Goal: Task Accomplishment & Management: Use online tool/utility

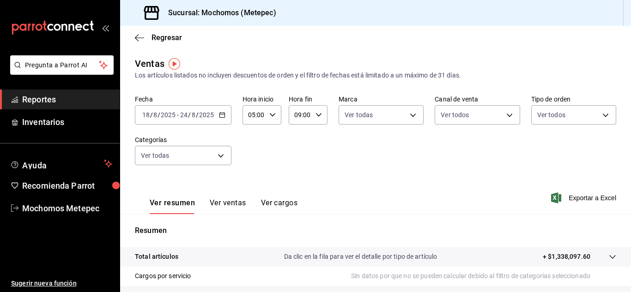
click at [224, 112] on icon "button" at bounding box center [222, 115] width 6 height 6
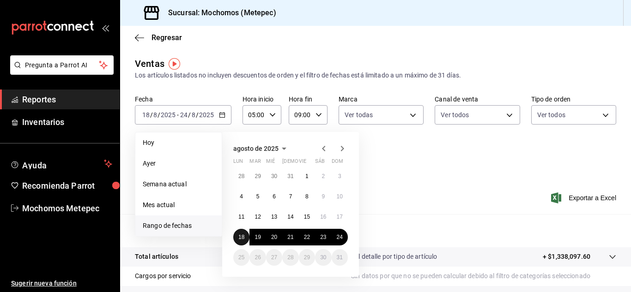
click at [242, 239] on abbr "18" at bounding box center [241, 237] width 6 height 6
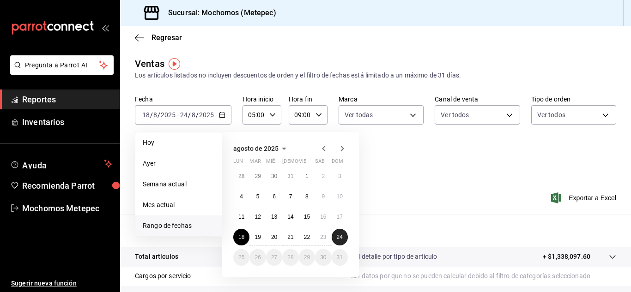
click at [340, 241] on button "24" at bounding box center [340, 237] width 16 height 17
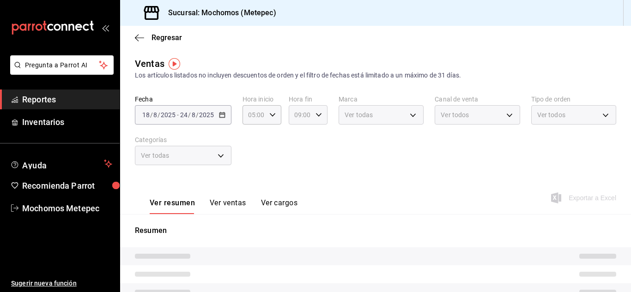
click at [316, 116] on icon "button" at bounding box center [319, 115] width 6 height 6
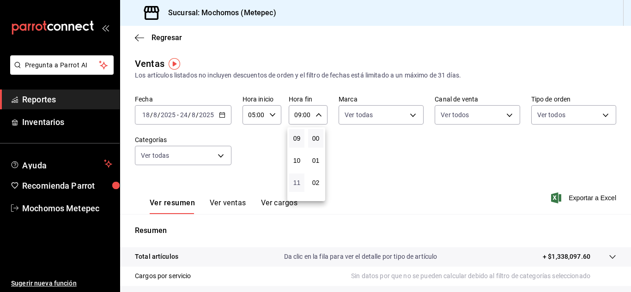
click at [297, 186] on span "11" at bounding box center [297, 182] width 4 height 7
click at [317, 184] on span "02" at bounding box center [316, 182] width 4 height 7
click at [436, 188] on div at bounding box center [315, 146] width 631 height 292
click at [568, 197] on span "Exportar a Excel" at bounding box center [584, 198] width 63 height 11
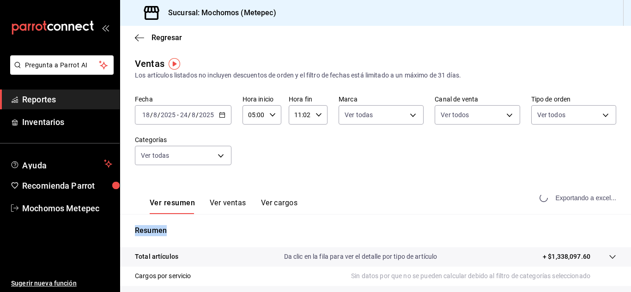
click at [568, 197] on div "Exportando a excel..." at bounding box center [578, 198] width 75 height 8
click at [228, 118] on div "[DATE] [DATE] - [DATE] [DATE]" at bounding box center [183, 114] width 97 height 19
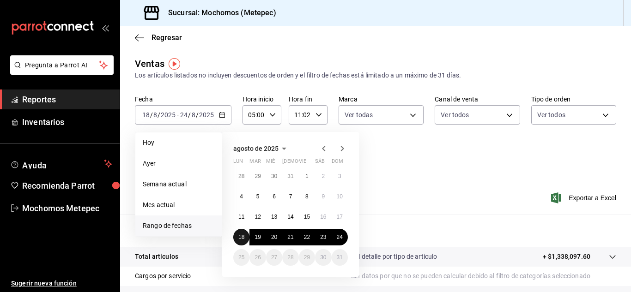
click at [243, 236] on abbr "18" at bounding box center [241, 237] width 6 height 6
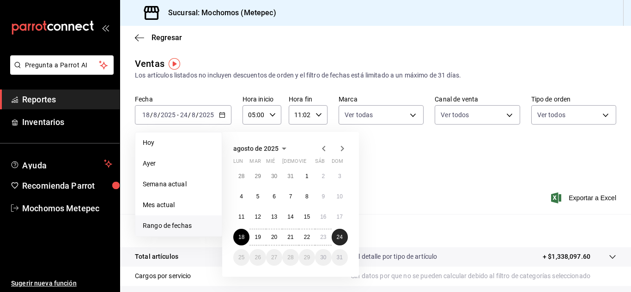
click at [343, 239] on button "24" at bounding box center [340, 237] width 16 height 17
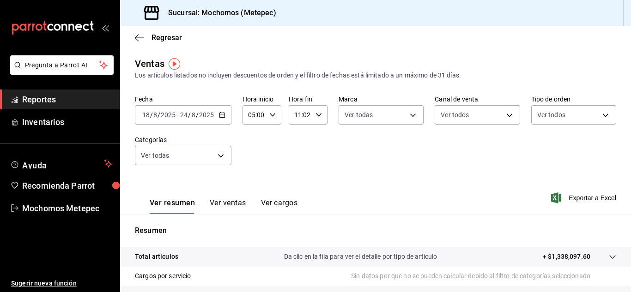
click at [274, 118] on div "05:00 Hora inicio" at bounding box center [262, 114] width 39 height 19
click at [253, 140] on span "05" at bounding box center [251, 138] width 4 height 7
click at [316, 114] on div at bounding box center [315, 146] width 631 height 292
click at [316, 114] on icon "button" at bounding box center [319, 115] width 6 height 6
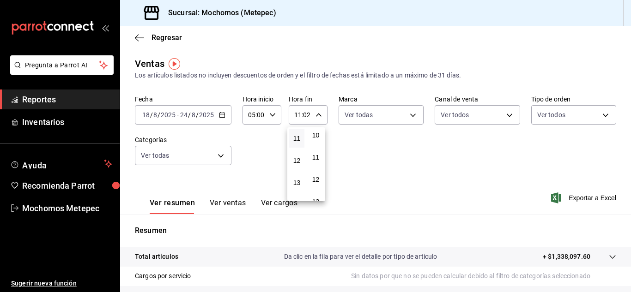
scroll to position [228, 0]
click at [314, 177] on span "12" at bounding box center [316, 176] width 4 height 7
click at [295, 189] on span "23" at bounding box center [297, 190] width 4 height 7
type input "23:12"
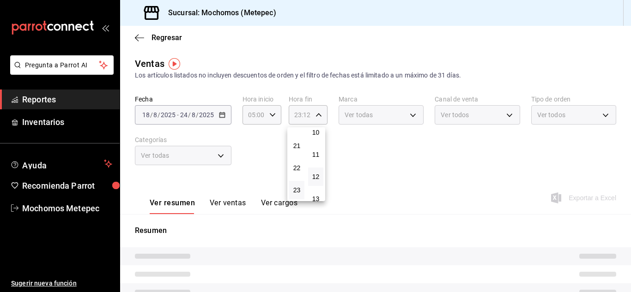
click at [415, 159] on div at bounding box center [315, 146] width 631 height 292
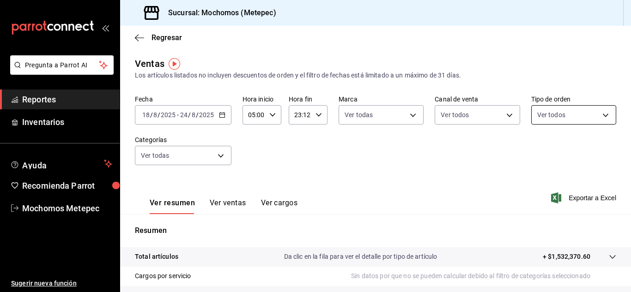
click at [553, 115] on body "Pregunta a Parrot AI Reportes Inventarios Ayuda Recomienda Parrot Mochomos Mete…" at bounding box center [315, 146] width 631 height 292
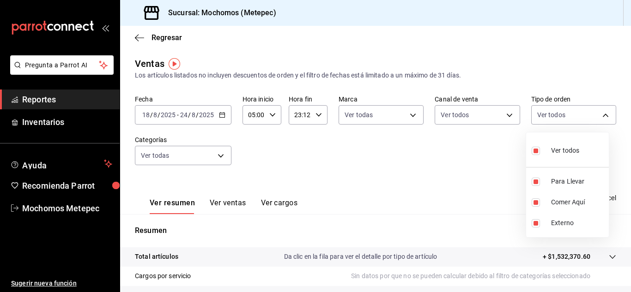
click at [468, 177] on div at bounding box center [315, 146] width 631 height 292
click at [574, 194] on span "Exportar a Excel" at bounding box center [584, 198] width 63 height 11
click at [65, 102] on span "Reportes" at bounding box center [67, 99] width 90 height 12
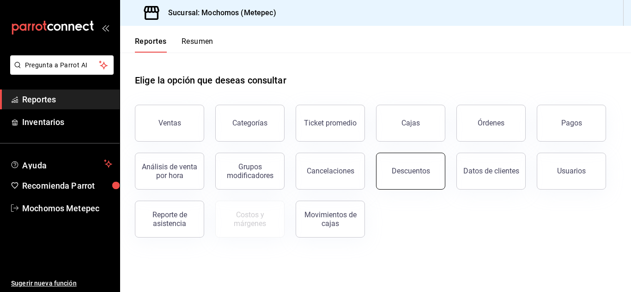
click at [405, 184] on button "Descuentos" at bounding box center [410, 171] width 69 height 37
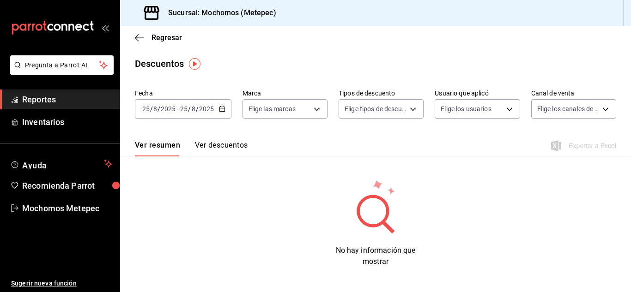
click at [219, 108] on icon "button" at bounding box center [222, 109] width 6 height 6
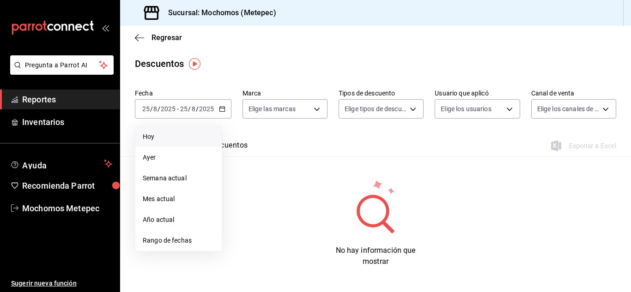
click at [160, 137] on span "Hoy" at bounding box center [179, 137] width 72 height 10
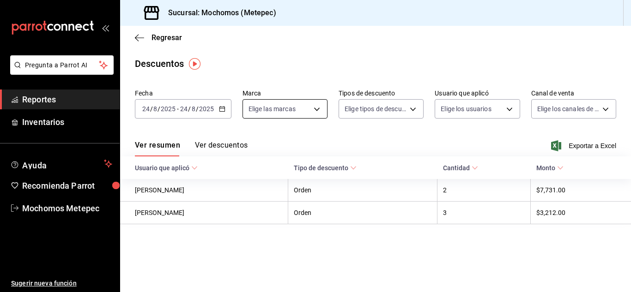
click at [292, 114] on body "Pregunta a Parrot AI Reportes Inventarios Ayuda Recomienda Parrot Mochomos Mete…" at bounding box center [315, 146] width 631 height 292
click at [252, 149] on label at bounding box center [254, 144] width 12 height 13
click at [252, 149] on input "checkbox" at bounding box center [252, 145] width 8 height 8
checkbox input "false"
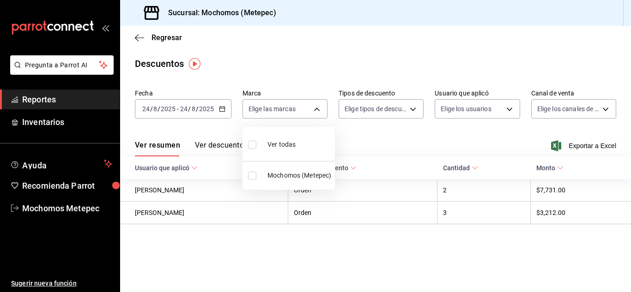
click at [249, 143] on input "checkbox" at bounding box center [252, 145] width 8 height 8
checkbox input "true"
type input "2365f74e-aa6b-4392-bdf2-72765591bddf"
checkbox input "true"
click at [391, 106] on div at bounding box center [315, 146] width 631 height 292
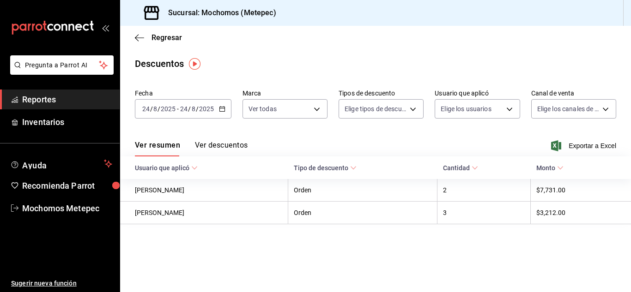
click at [391, 106] on body "Pregunta a Parrot AI Reportes Inventarios Ayuda Recomienda Parrot Mochomos Mete…" at bounding box center [315, 146] width 631 height 292
click at [350, 136] on input "checkbox" at bounding box center [350, 140] width 8 height 8
checkbox input "true"
type input "ORDER"
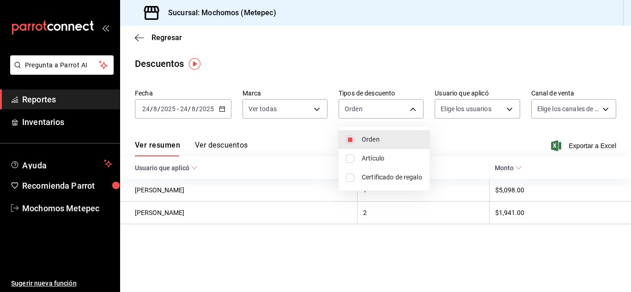
click at [350, 162] on input "checkbox" at bounding box center [350, 159] width 8 height 8
checkbox input "true"
type input "ORDER,ORDER_ITEM"
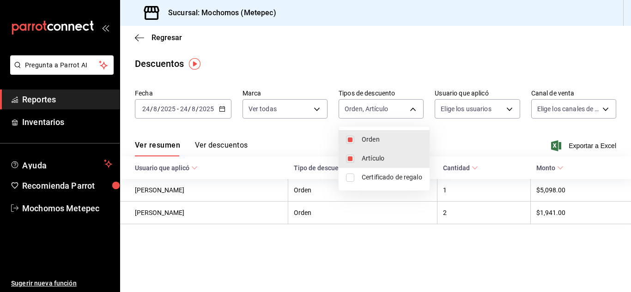
click at [349, 174] on input "checkbox" at bounding box center [350, 178] width 8 height 8
checkbox input "true"
type input "ORDER,ORDER_ITEM,CARD_REWARD"
click at [488, 115] on div at bounding box center [315, 146] width 631 height 292
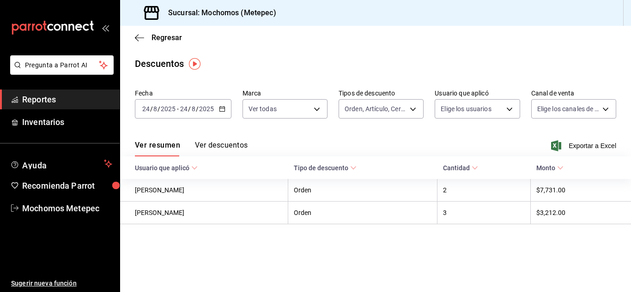
click at [488, 115] on div "Orden Artículo Certificado de regalo" at bounding box center [315, 146] width 631 height 292
click at [488, 115] on body "Pregunta a Parrot AI Reportes Inventarios Ayuda Recomienda Parrot Mochomos Mete…" at bounding box center [315, 146] width 631 height 292
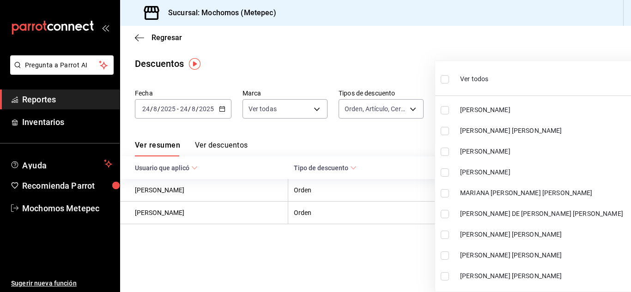
click at [443, 79] on input "checkbox" at bounding box center [445, 79] width 8 height 8
checkbox input "true"
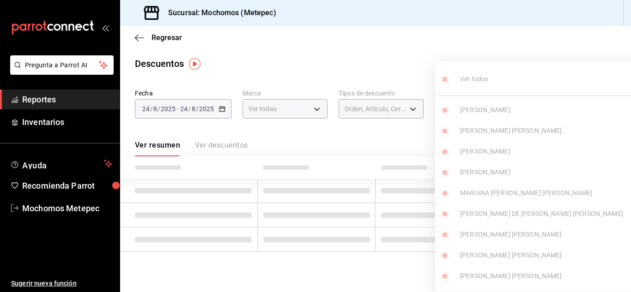
type input "418a12c8-821a-463c-b34b-cd55b362b414,467feb36-073b-4207-8b89-0e764e67df31,25cab…"
checkbox input "true"
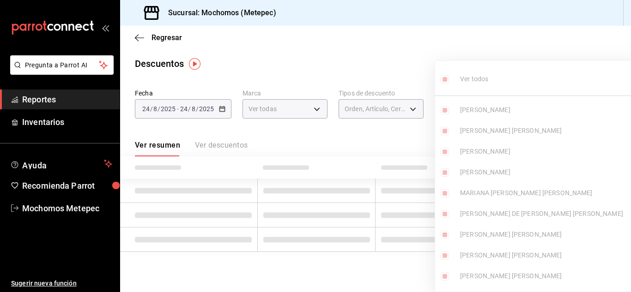
checkbox input "true"
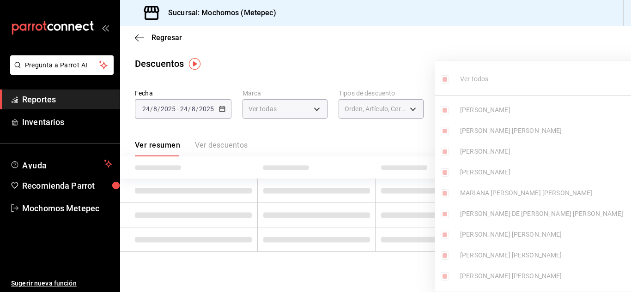
checkbox input "true"
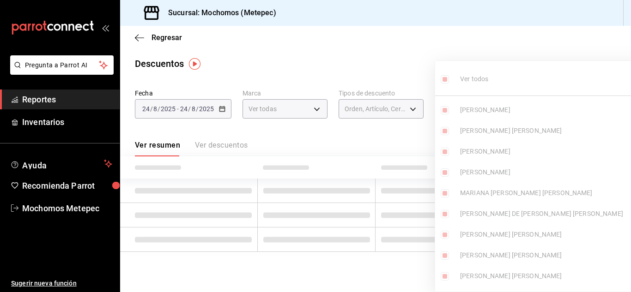
checkbox input "true"
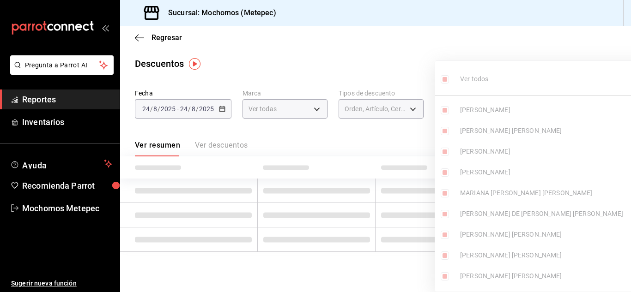
checkbox input "true"
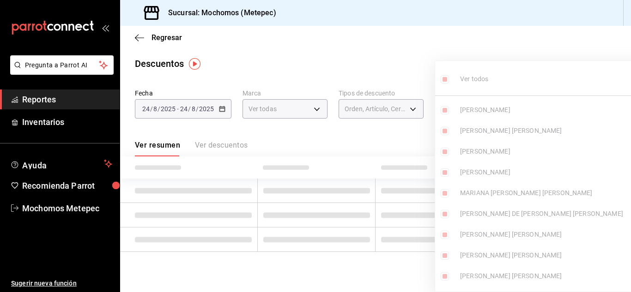
checkbox input "true"
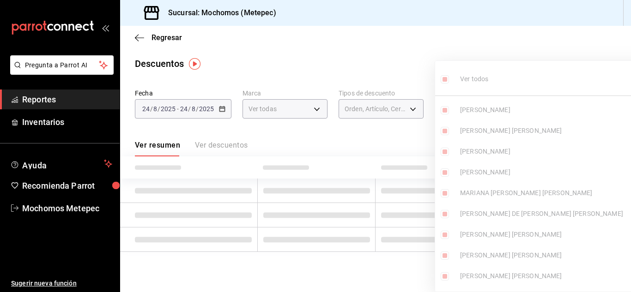
checkbox input "true"
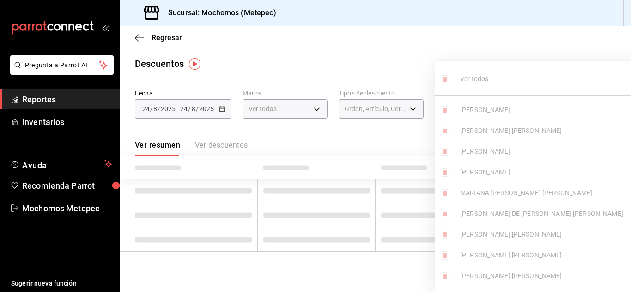
checkbox input "true"
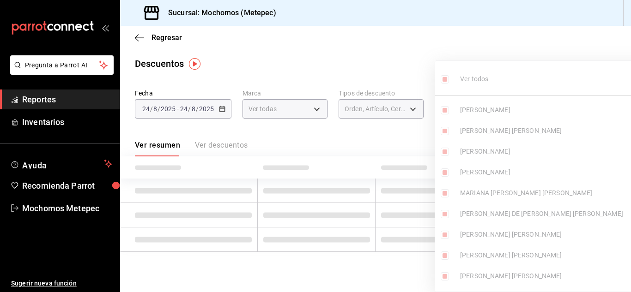
checkbox input "true"
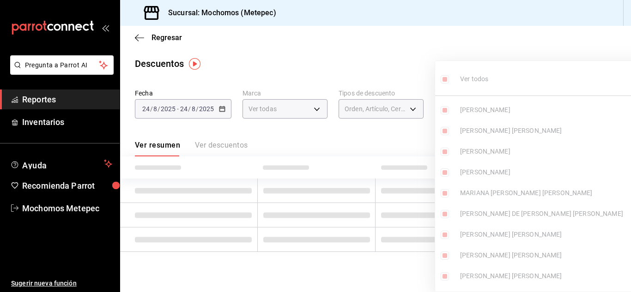
checkbox input "true"
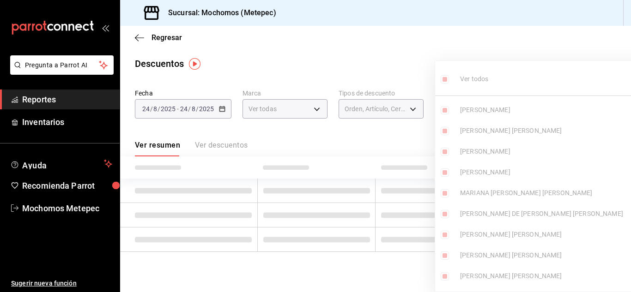
checkbox input "true"
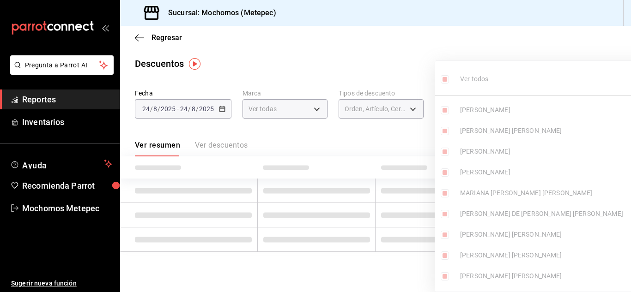
checkbox input "true"
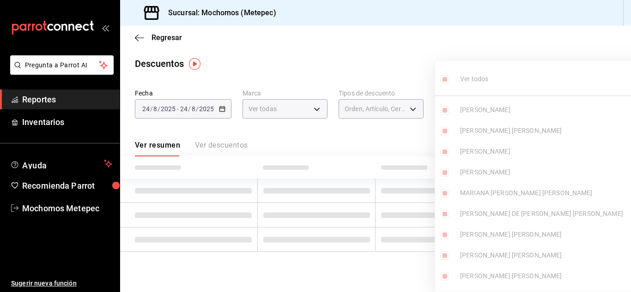
checkbox input "true"
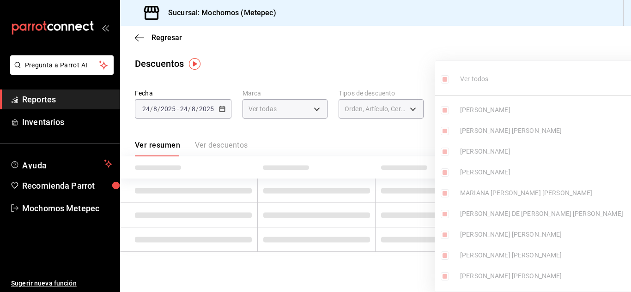
checkbox input "true"
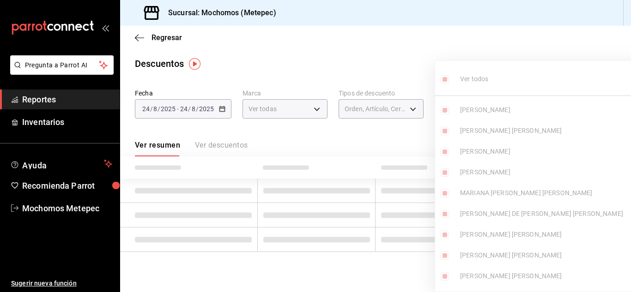
checkbox input "true"
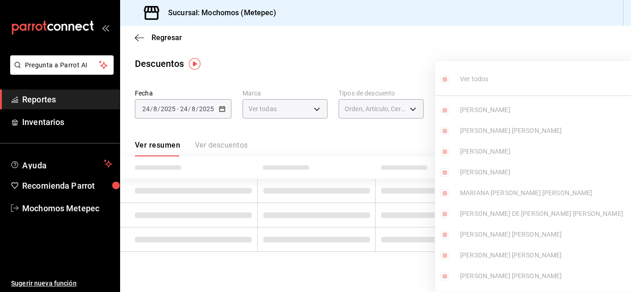
checkbox input "true"
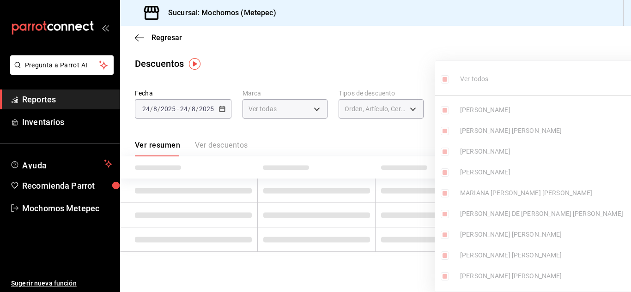
checkbox input "true"
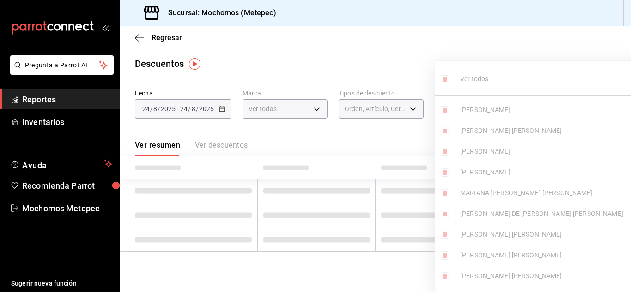
checkbox input "true"
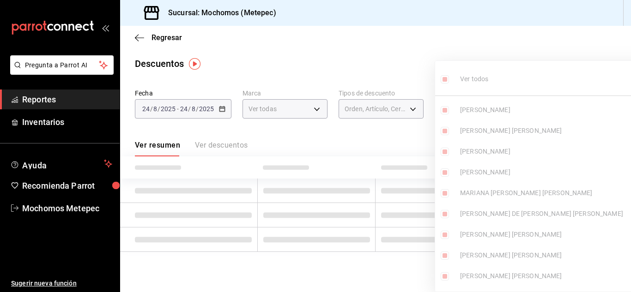
checkbox input "true"
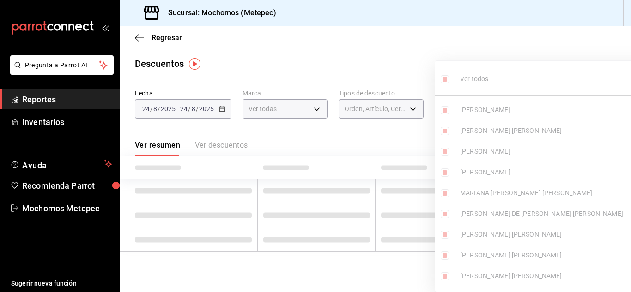
checkbox input "true"
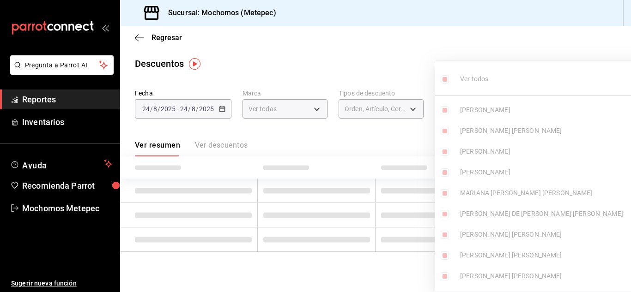
checkbox input "true"
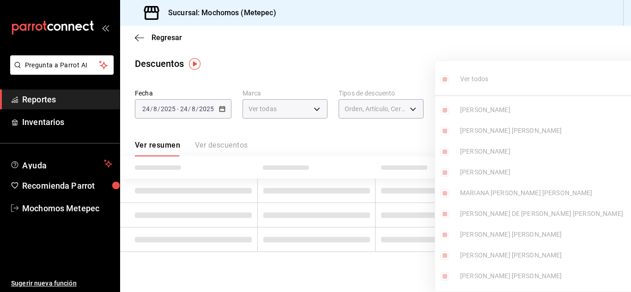
checkbox input "true"
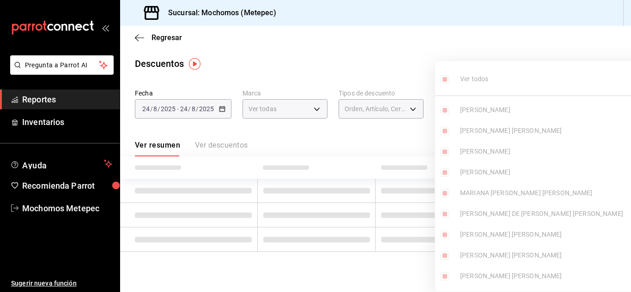
checkbox input "true"
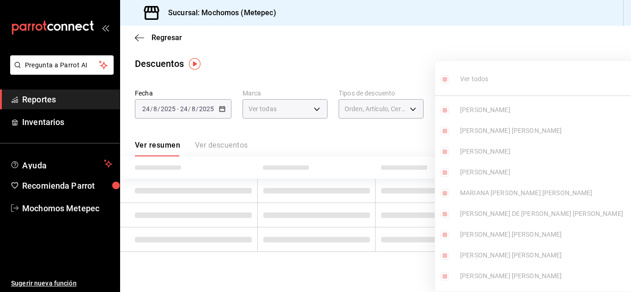
checkbox input "true"
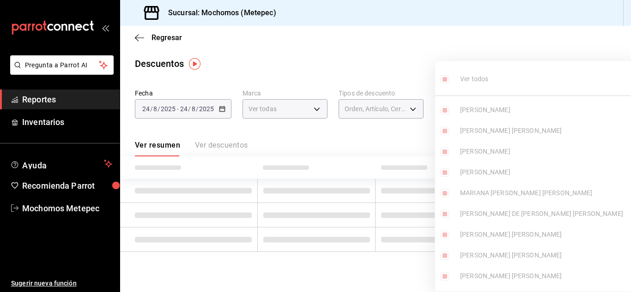
checkbox input "true"
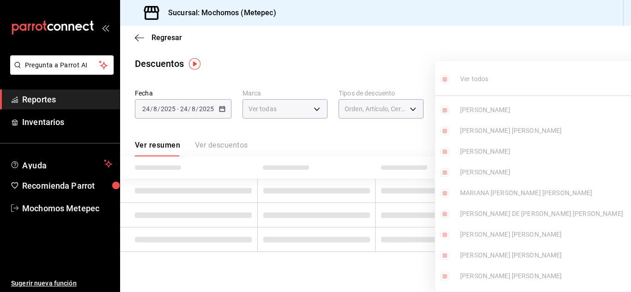
checkbox input "true"
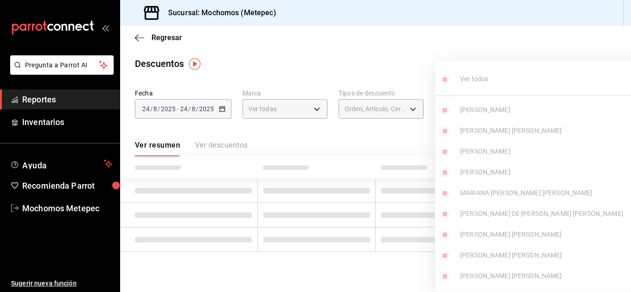
checkbox input "true"
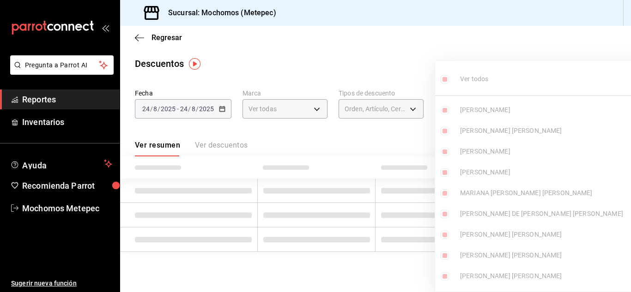
checkbox input "true"
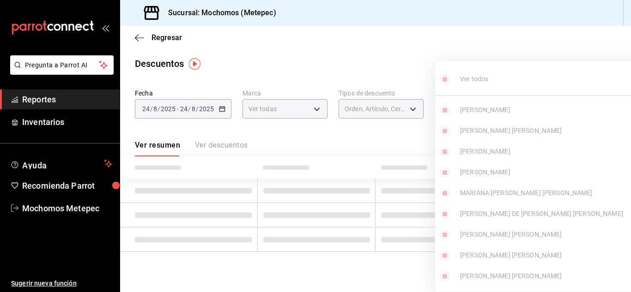
checkbox input "true"
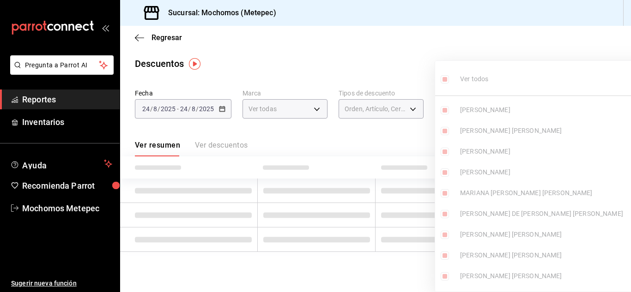
checkbox input "true"
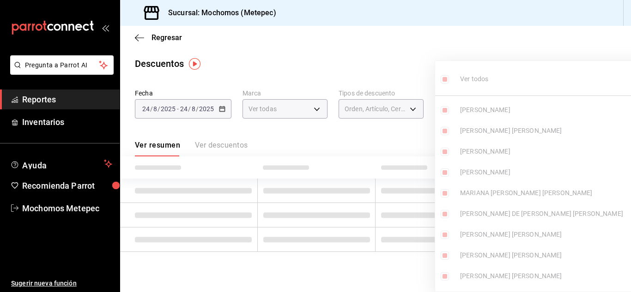
checkbox input "true"
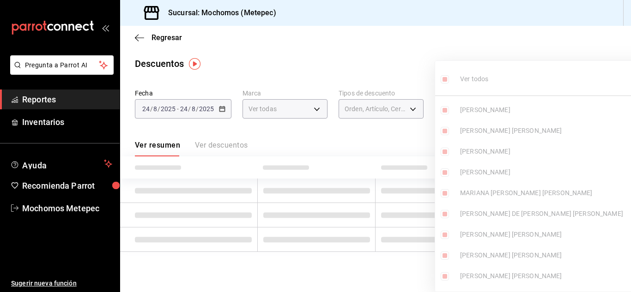
checkbox input "true"
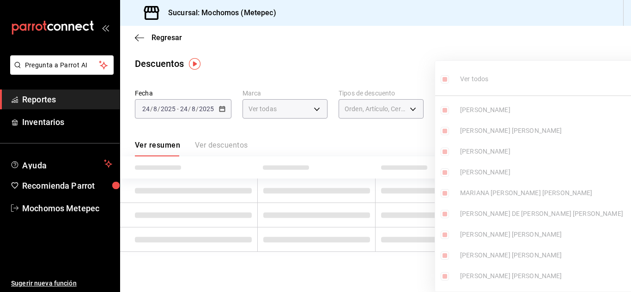
checkbox input "true"
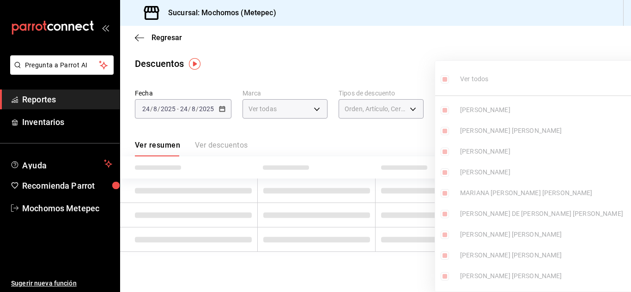
checkbox input "true"
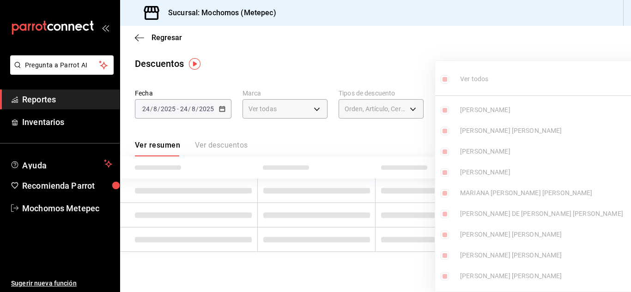
checkbox input "true"
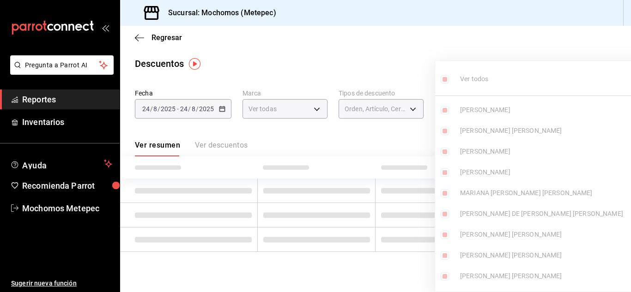
checkbox input "true"
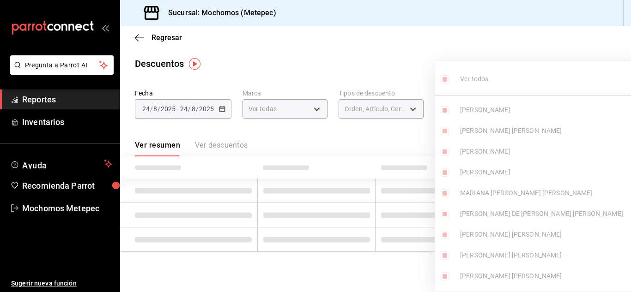
checkbox input "true"
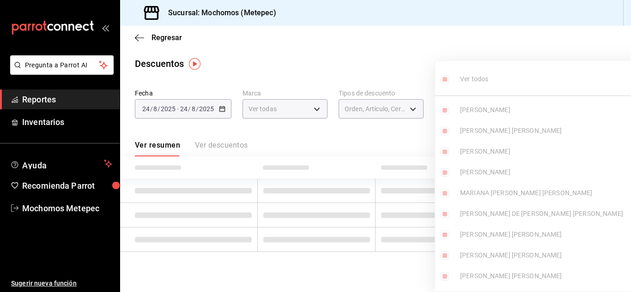
checkbox input "true"
click at [413, 75] on div at bounding box center [315, 146] width 631 height 292
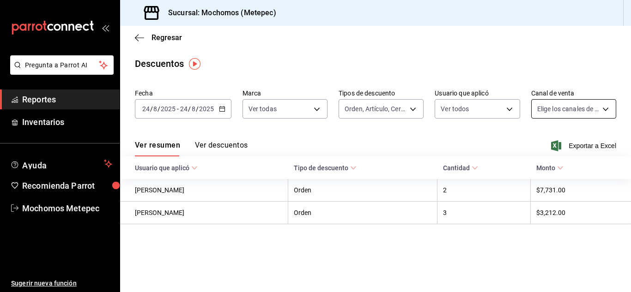
click at [583, 110] on body "Pregunta a Parrot AI Reportes Inventarios Ayuda Recomienda Parrot Mochomos Mete…" at bounding box center [315, 146] width 631 height 292
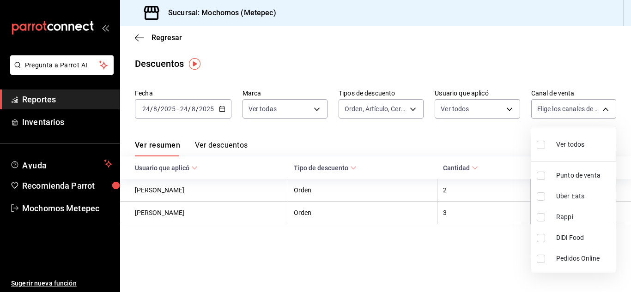
click at [540, 145] on input "checkbox" at bounding box center [541, 145] width 8 height 8
click at [224, 107] on div at bounding box center [315, 146] width 631 height 292
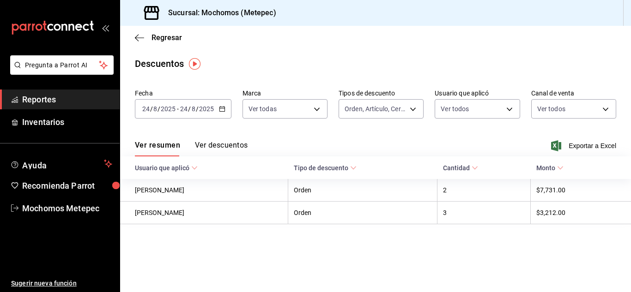
click at [224, 107] on \(Stroke\) "button" at bounding box center [222, 109] width 6 height 5
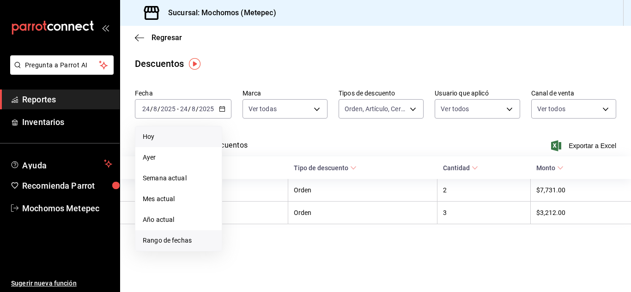
click at [156, 245] on span "Rango de fechas" at bounding box center [179, 241] width 72 height 10
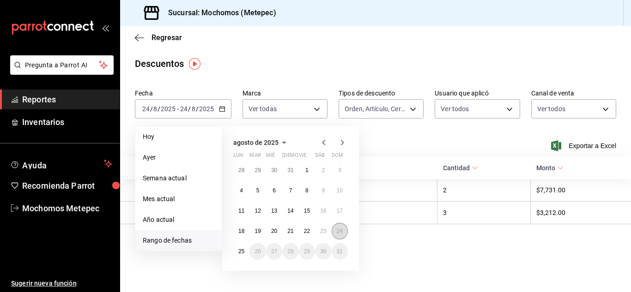
click at [334, 229] on button "24" at bounding box center [340, 231] width 16 height 17
click at [245, 253] on button "25" at bounding box center [241, 251] width 16 height 17
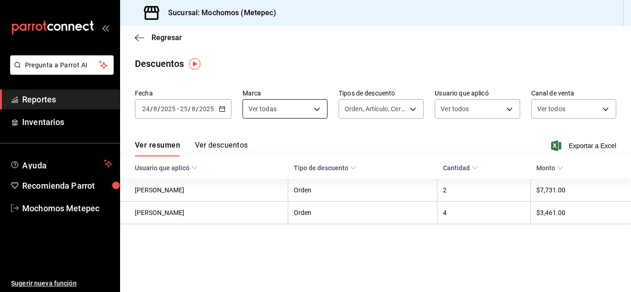
click at [315, 111] on body "Pregunta a Parrot AI Reportes Inventarios Ayuda Recomienda Parrot Mochomos Mete…" at bounding box center [315, 146] width 631 height 292
click at [389, 105] on div at bounding box center [315, 146] width 631 height 292
click at [389, 105] on body "Pregunta a Parrot AI Reportes Inventarios Ayuda Recomienda Parrot Mochomos Mete…" at bounding box center [315, 146] width 631 height 292
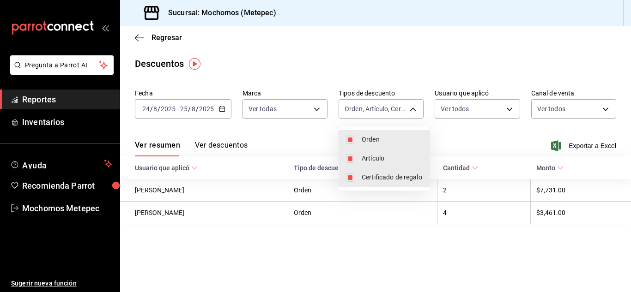
click at [465, 109] on div at bounding box center [315, 146] width 631 height 292
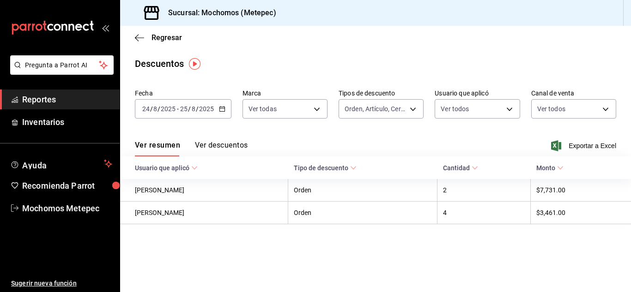
click at [465, 109] on body "Pregunta a Parrot AI Reportes Inventarios Ayuda Recomienda Parrot Mochomos Mete…" at bounding box center [315, 146] width 631 height 292
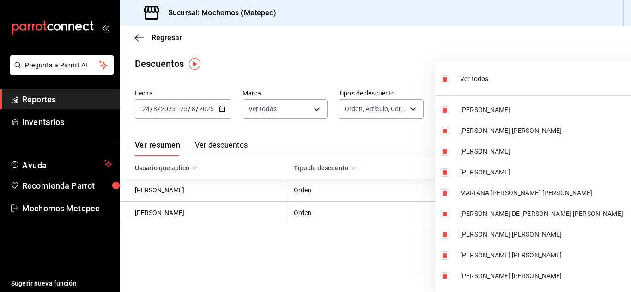
click at [395, 64] on div at bounding box center [315, 146] width 631 height 292
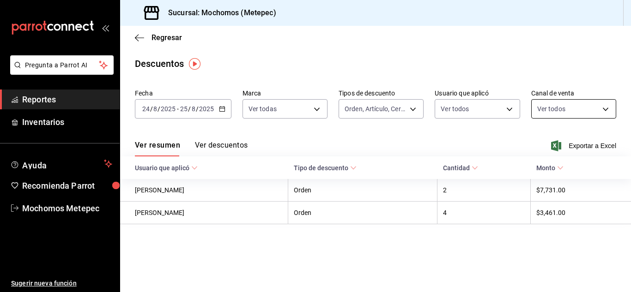
click at [561, 102] on body "Pregunta a Parrot AI Reportes Inventarios Ayuda Recomienda Parrot Mochomos Mete…" at bounding box center [315, 146] width 631 height 292
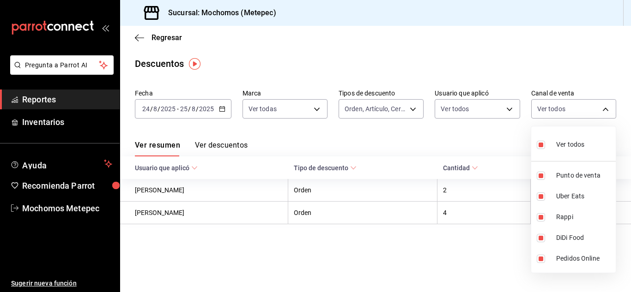
click at [346, 138] on div at bounding box center [315, 146] width 631 height 292
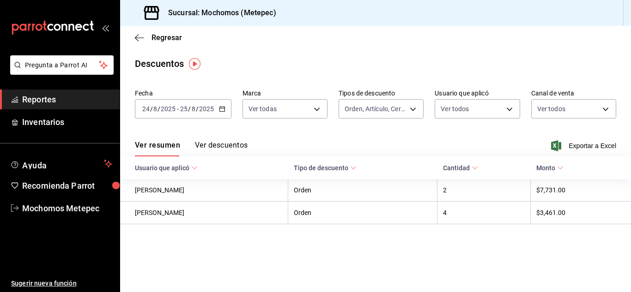
click at [213, 146] on button "Ver descuentos" at bounding box center [221, 149] width 53 height 16
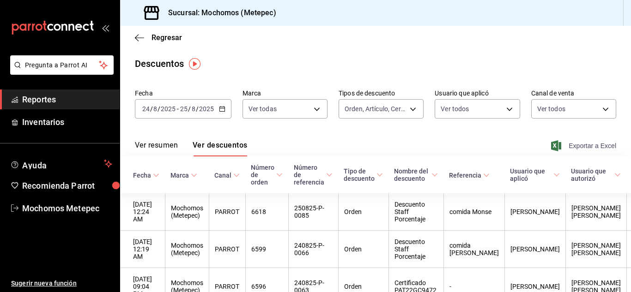
click at [587, 144] on span "Exportar a Excel" at bounding box center [584, 145] width 63 height 11
click at [38, 98] on span "Reportes" at bounding box center [67, 99] width 90 height 12
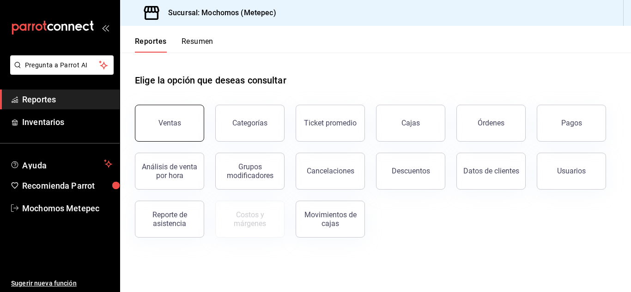
click at [178, 120] on div "Ventas" at bounding box center [169, 123] width 23 height 9
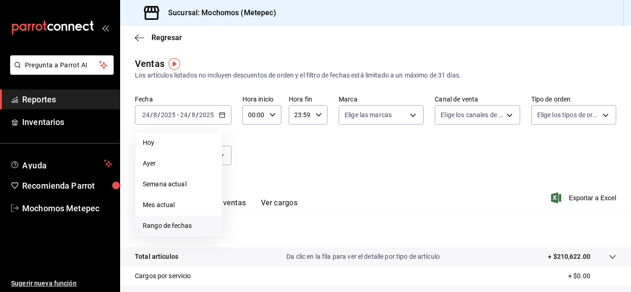
click at [160, 222] on span "Rango de fechas" at bounding box center [179, 226] width 72 height 10
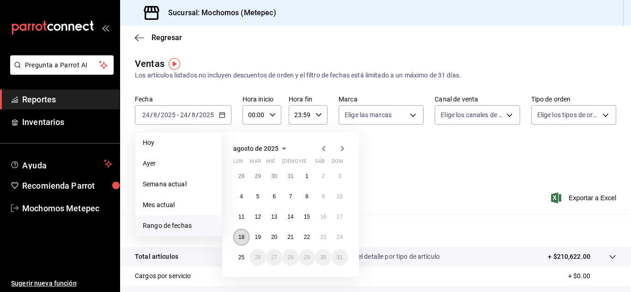
click at [246, 237] on button "18" at bounding box center [241, 237] width 16 height 17
click at [237, 258] on button "25" at bounding box center [241, 257] width 16 height 17
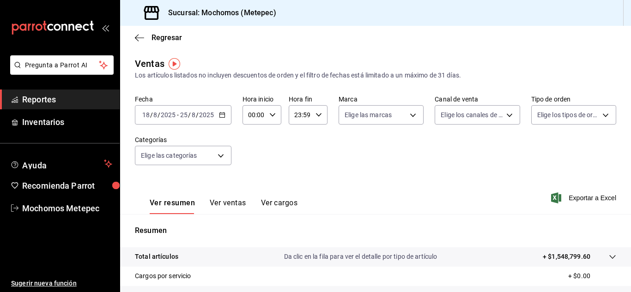
click at [265, 116] on div "00:00 Hora inicio" at bounding box center [262, 114] width 39 height 19
click at [249, 177] on button "05" at bounding box center [251, 181] width 15 height 18
click at [298, 114] on div at bounding box center [315, 146] width 631 height 292
click at [298, 114] on input "23:59" at bounding box center [300, 115] width 23 height 18
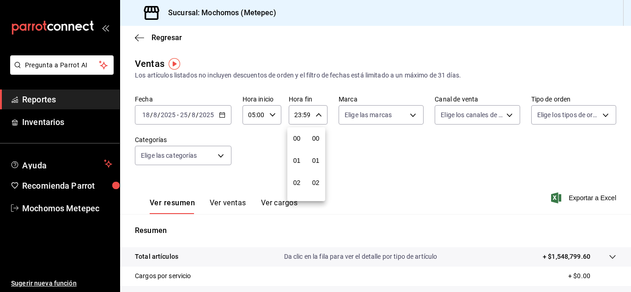
scroll to position [1257, 0]
drag, startPoint x: 298, startPoint y: 114, endPoint x: 292, endPoint y: 187, distance: 72.7
click at [292, 187] on div "00 01 02 03 04 05 06 07 08 09 10 11 12 13 14 15 16 17 18 19 20 21 22 23 00 01 0…" at bounding box center [315, 148] width 631 height 290
click at [298, 198] on span "05" at bounding box center [297, 198] width 4 height 7
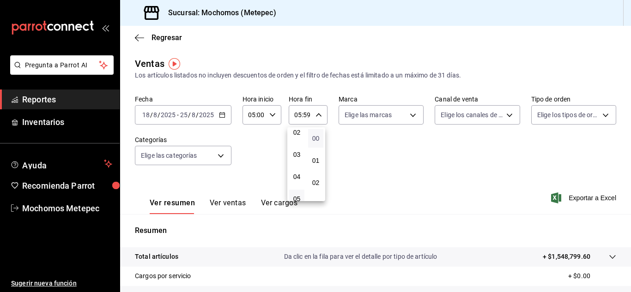
click at [315, 140] on span "00" at bounding box center [316, 138] width 4 height 7
click at [395, 120] on div at bounding box center [315, 146] width 631 height 292
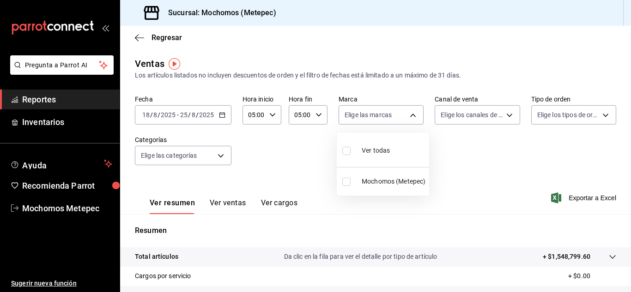
click at [395, 120] on body "Pregunta a Parrot AI Reportes Inventarios Ayuda Recomienda Parrot Mochomos Mete…" at bounding box center [315, 146] width 631 height 292
click at [350, 152] on input "checkbox" at bounding box center [346, 151] width 8 height 8
click at [470, 122] on div at bounding box center [315, 146] width 631 height 292
click at [470, 122] on body "Pregunta a Parrot AI Reportes Inventarios Ayuda Recomienda Parrot Mochomos Mete…" at bounding box center [315, 146] width 631 height 292
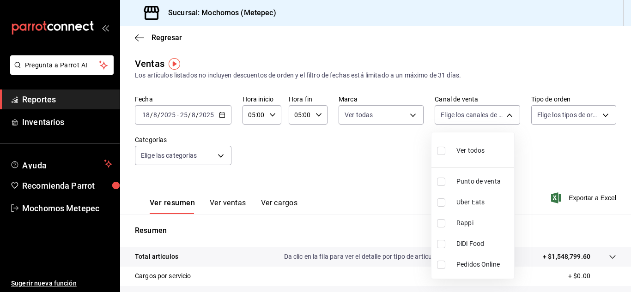
click at [440, 147] on input "checkbox" at bounding box center [441, 151] width 8 height 8
click at [581, 118] on div at bounding box center [315, 146] width 631 height 292
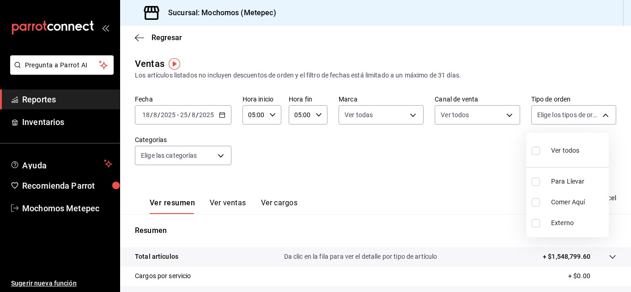
click at [581, 118] on body "Pregunta a Parrot AI Reportes Inventarios Ayuda Recomienda Parrot Mochomos Mete…" at bounding box center [315, 146] width 631 height 292
click at [539, 152] on input "checkbox" at bounding box center [536, 151] width 8 height 8
click at [435, 145] on div at bounding box center [315, 146] width 631 height 292
click at [212, 159] on body "Pregunta a Parrot AI Reportes Inventarios Ayuda Recomienda Parrot Mochomos Mete…" at bounding box center [315, 146] width 631 height 292
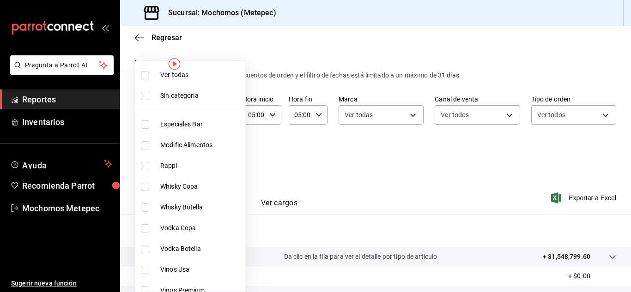
click at [146, 77] on input "checkbox" at bounding box center [145, 75] width 8 height 8
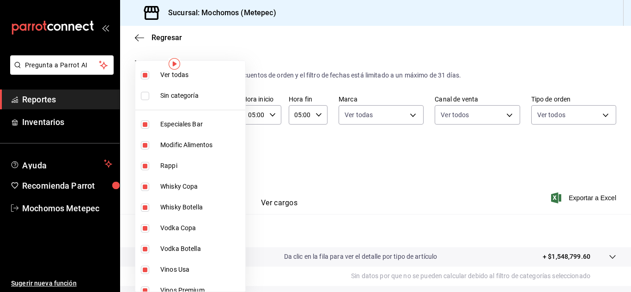
click at [355, 162] on div at bounding box center [315, 146] width 631 height 292
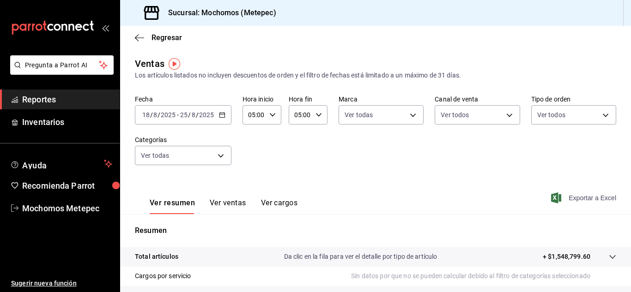
click at [564, 196] on span "Exportar a Excel" at bounding box center [584, 198] width 63 height 11
